Goal: Task Accomplishment & Management: Manage account settings

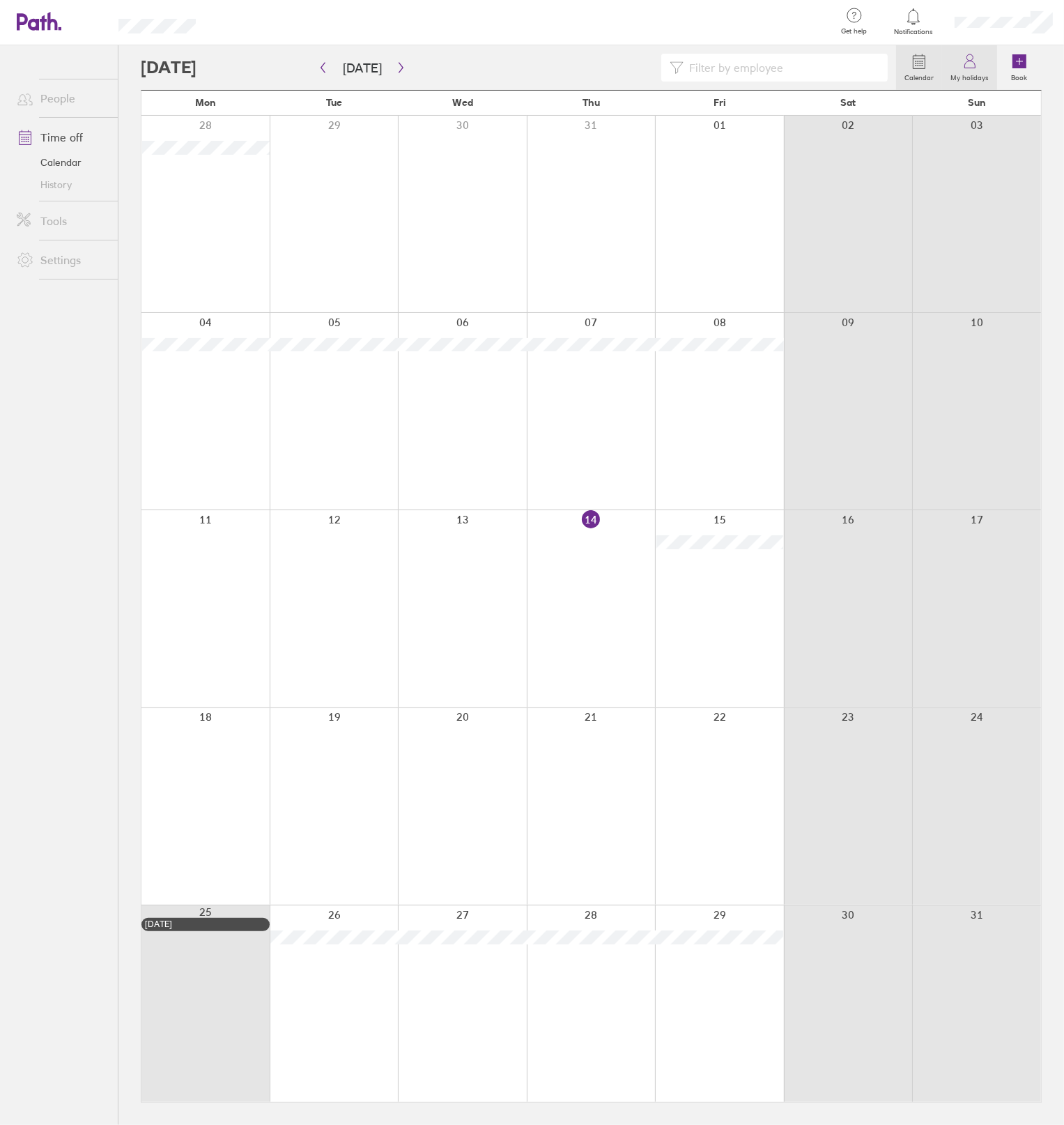
click at [968, 67] on icon at bounding box center [970, 62] width 17 height 17
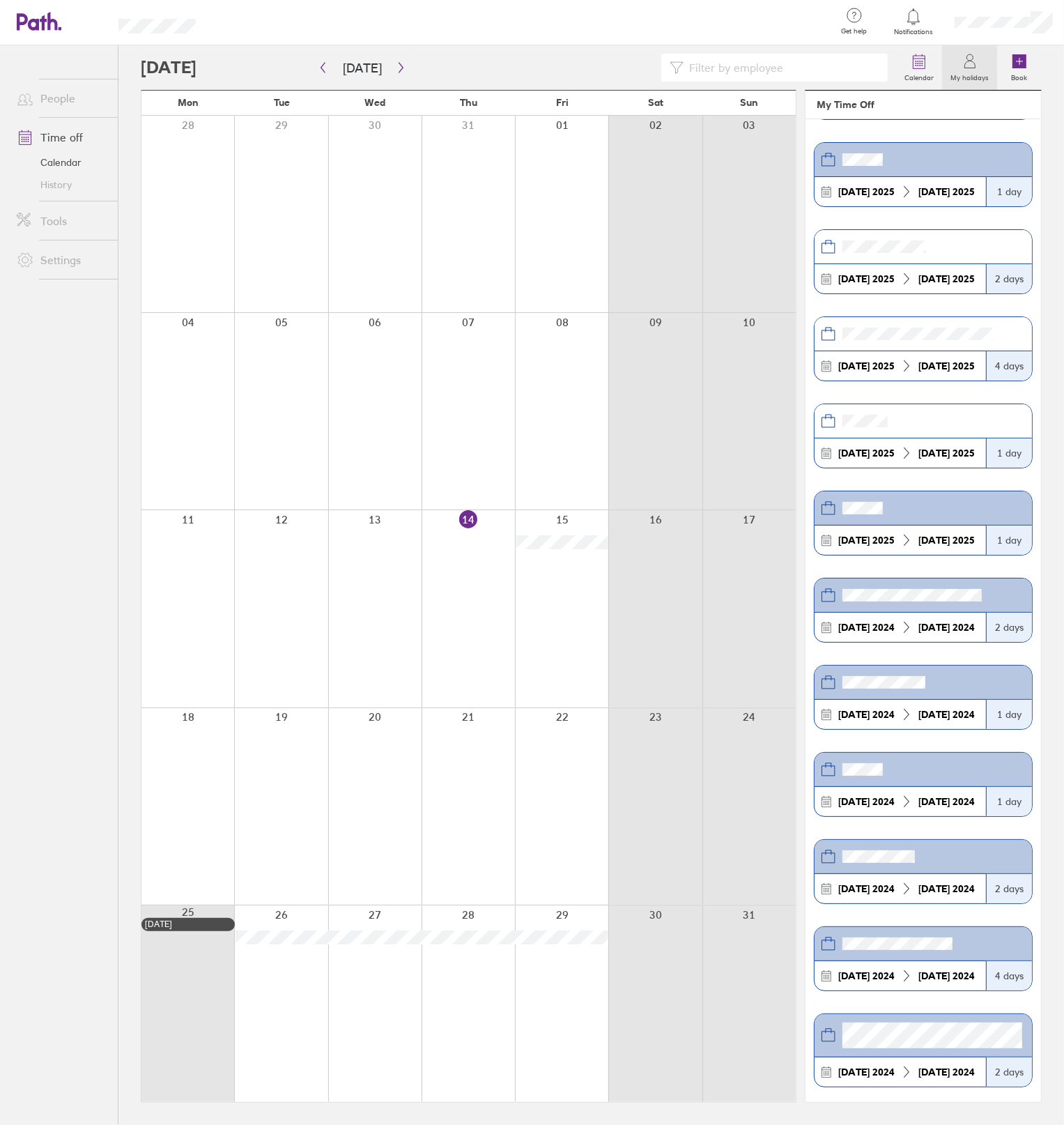
scroll to position [176, 0]
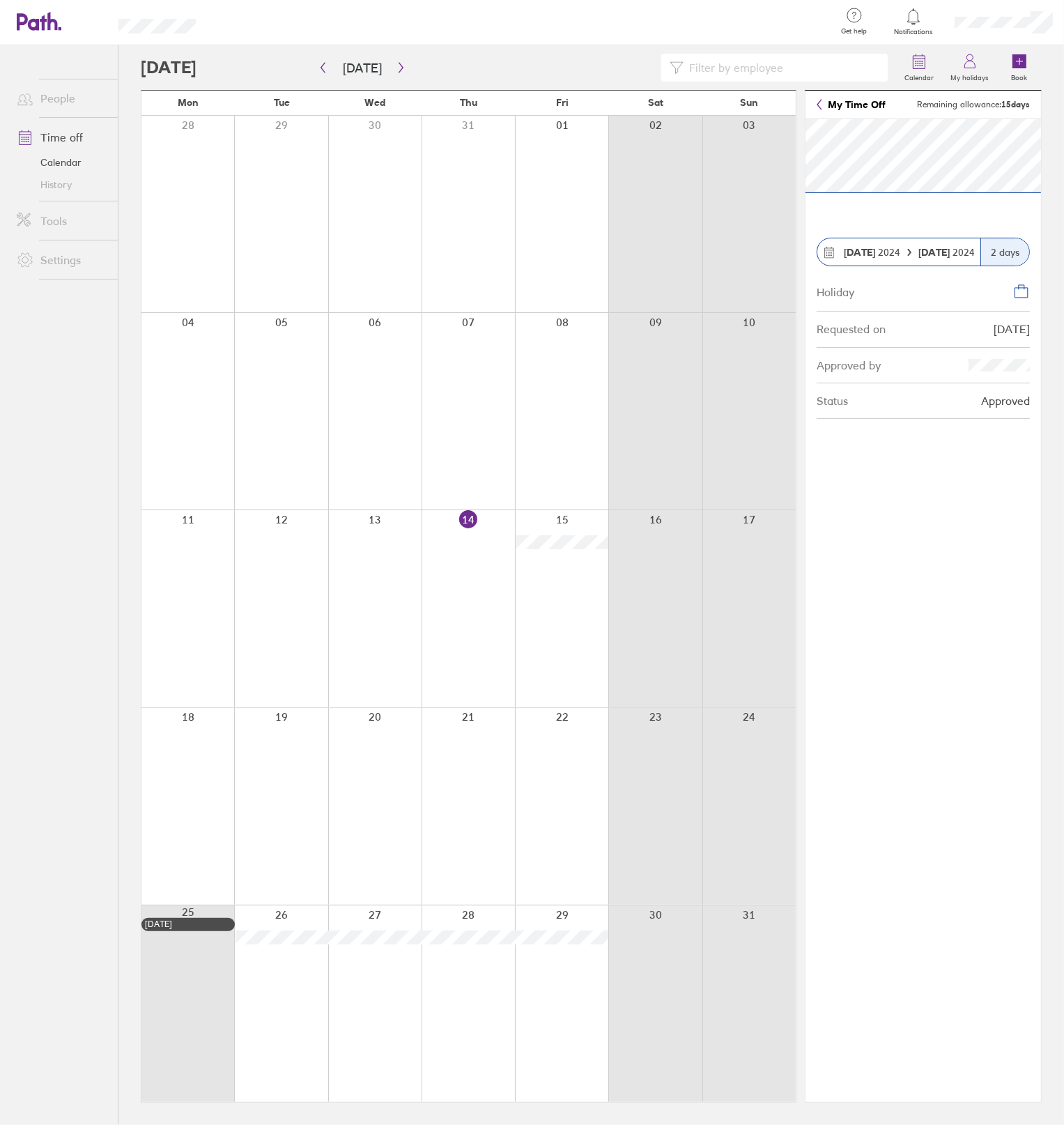
click at [708, 972] on div at bounding box center [750, 1005] width 94 height 197
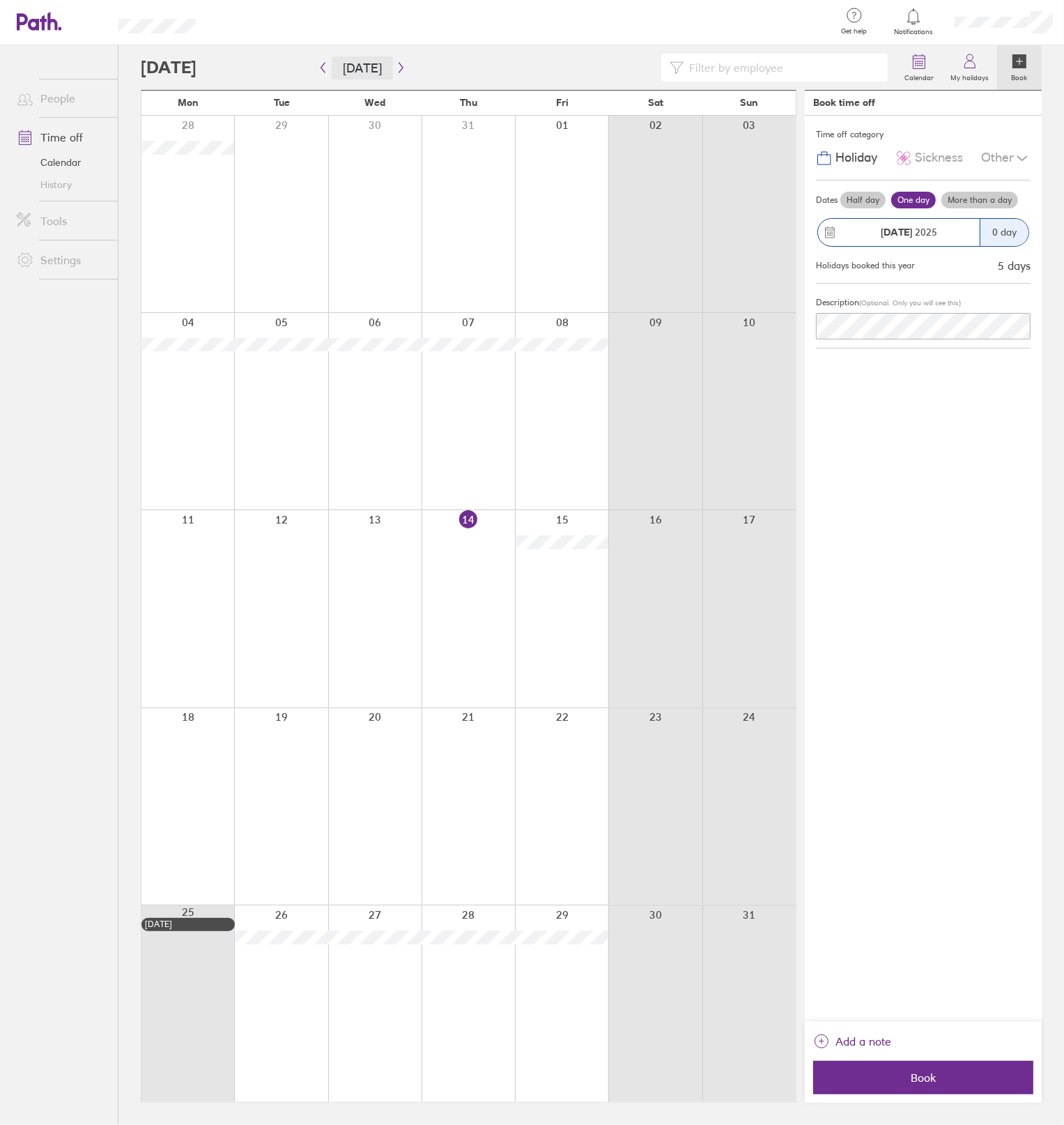
click at [383, 60] on button "[DATE]" at bounding box center [362, 67] width 62 height 23
click at [232, 62] on div at bounding box center [518, 67] width 755 height 28
click at [45, 158] on link "Calendar" at bounding box center [62, 163] width 112 height 22
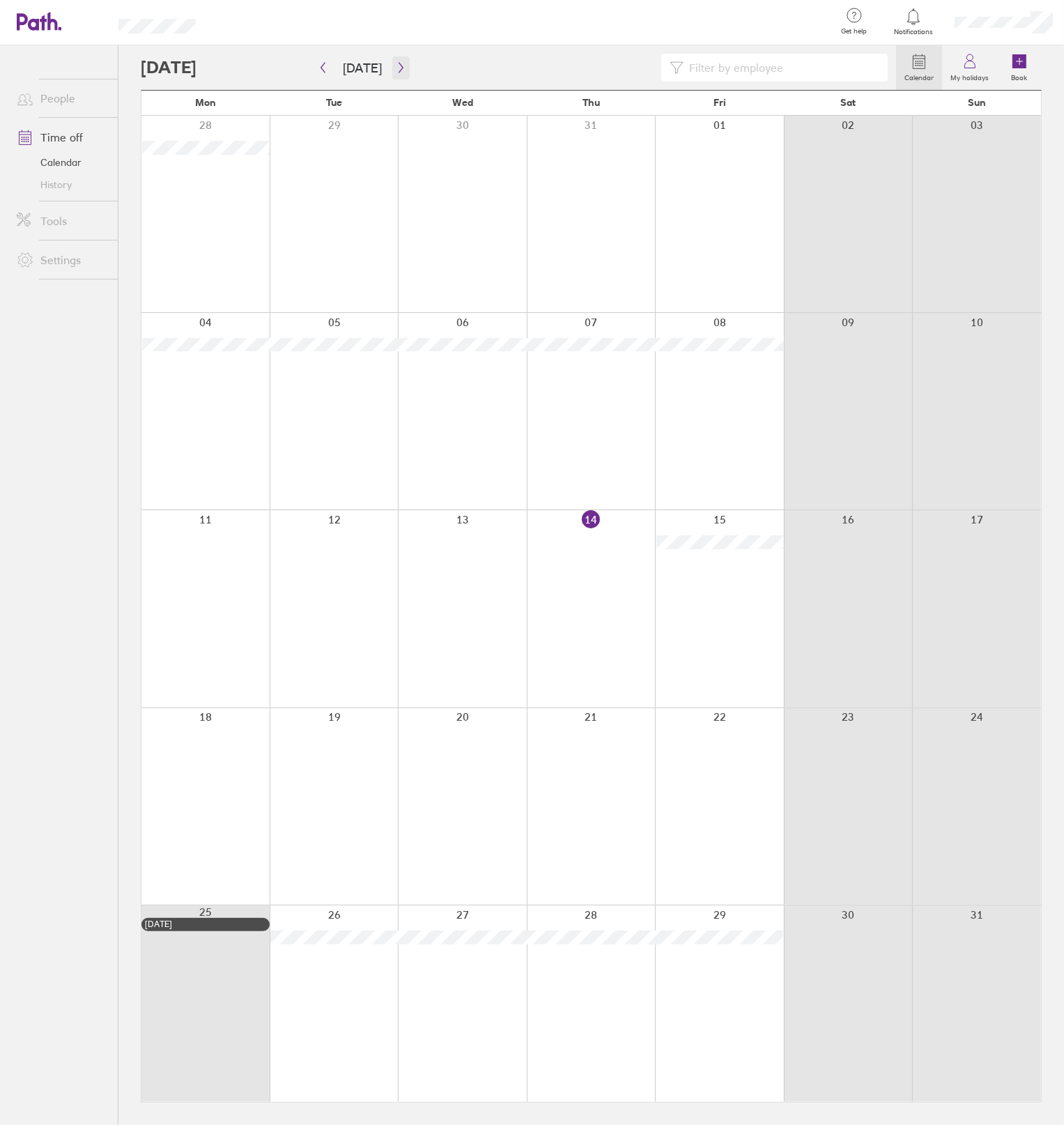
click at [397, 71] on icon "button" at bounding box center [401, 68] width 10 height 11
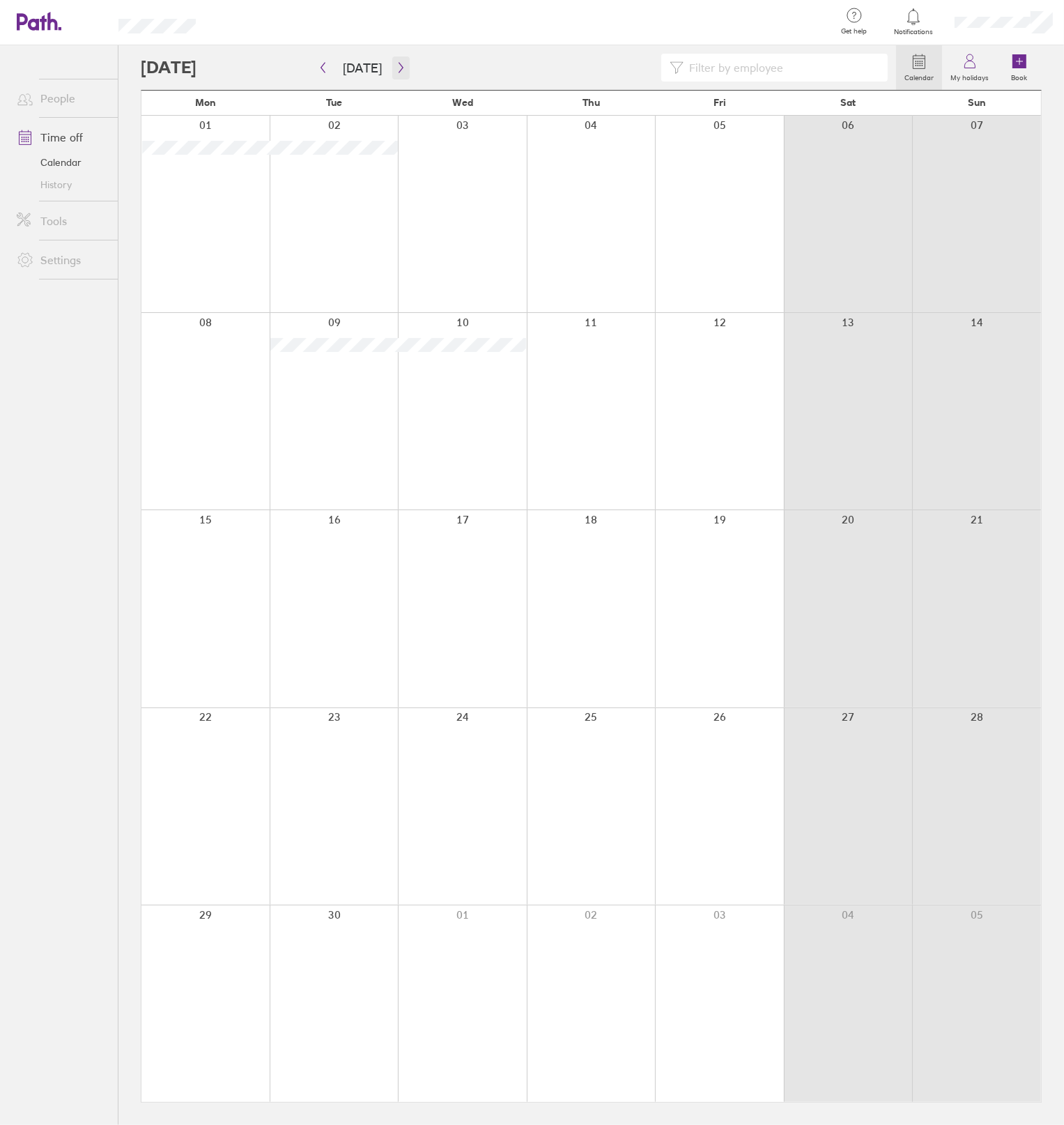
click at [392, 72] on button "button" at bounding box center [401, 67] width 17 height 23
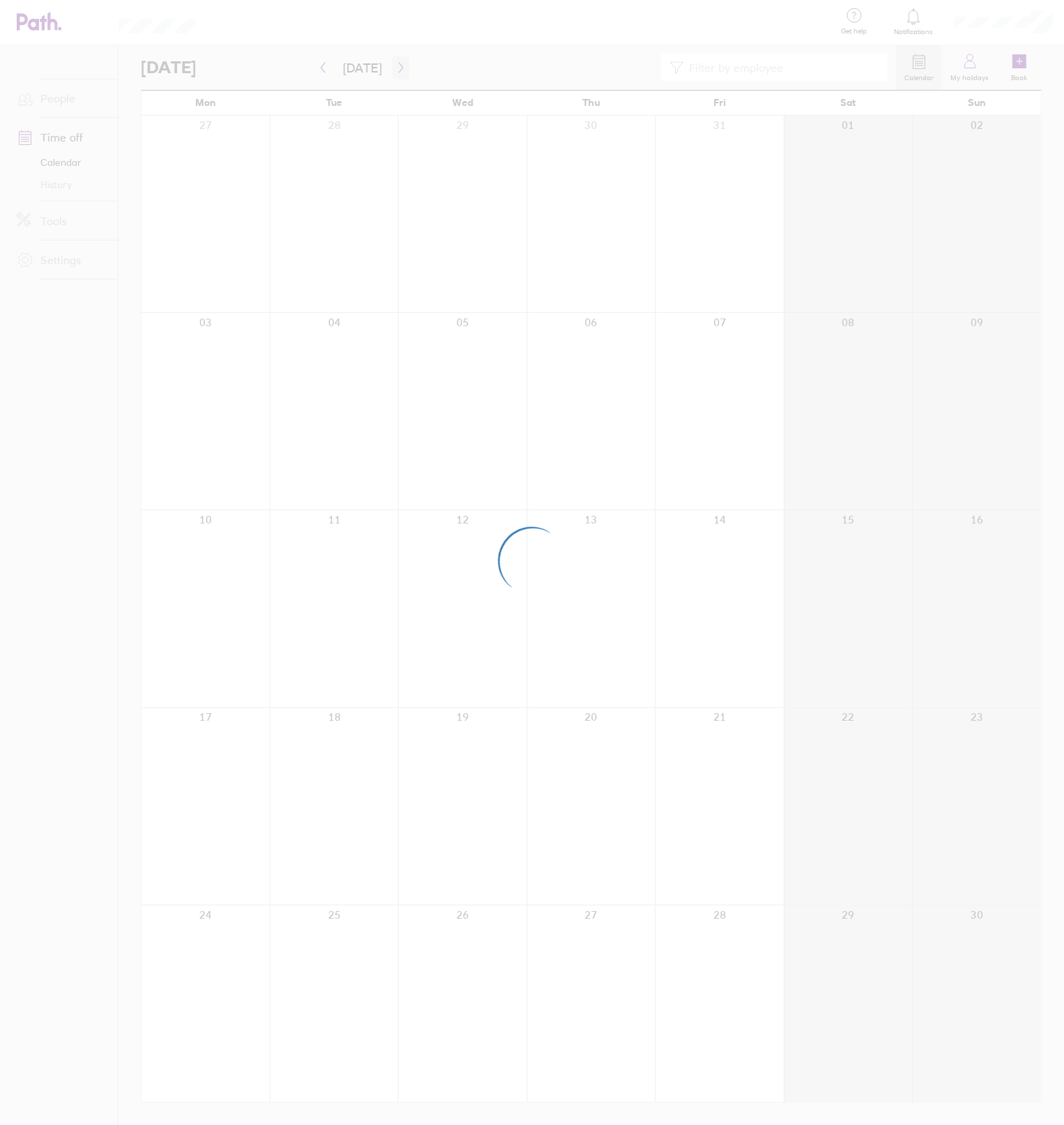
click at [391, 72] on div at bounding box center [532, 562] width 1064 height 1125
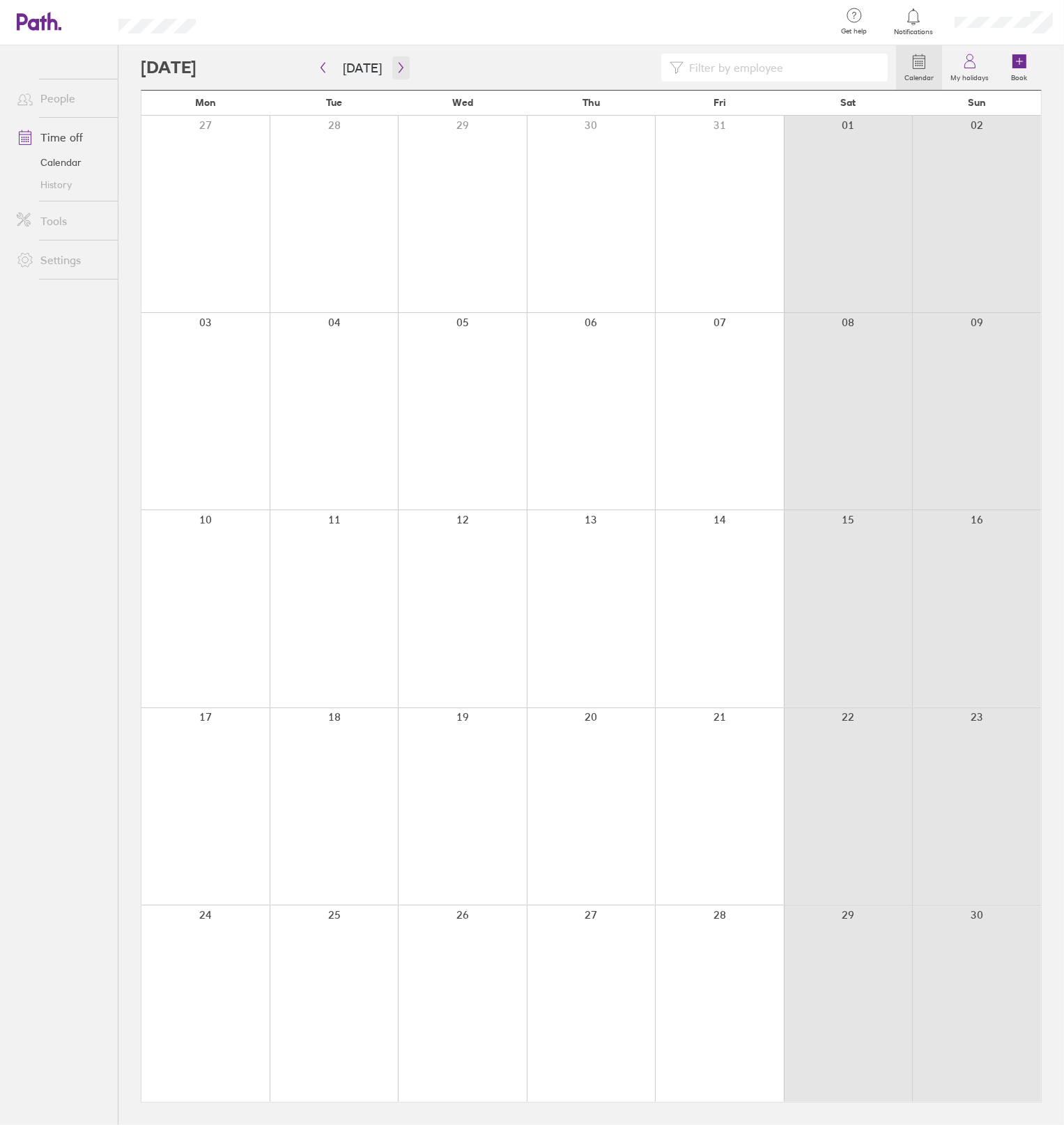
click at [392, 72] on button "button" at bounding box center [401, 67] width 17 height 23
